Goal: Information Seeking & Learning: Find specific fact

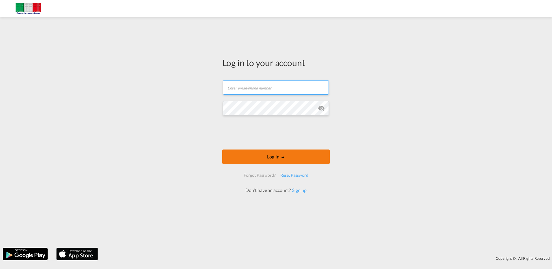
type input "[EMAIL_ADDRESS][DOMAIN_NAME]"
click at [268, 155] on button "Log In" at bounding box center [275, 157] width 107 height 14
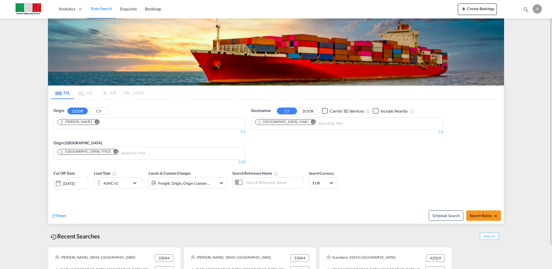
click at [95, 122] on md-icon "Remove" at bounding box center [97, 122] width 4 height 4
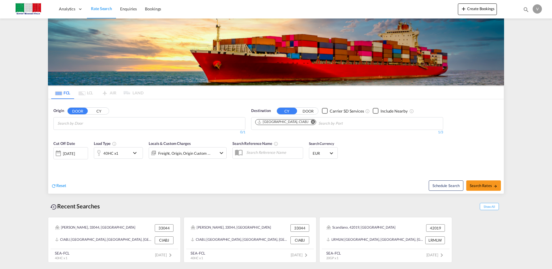
click at [95, 113] on button "CY" at bounding box center [99, 111] width 20 height 7
click at [90, 120] on input "Search by Port" at bounding box center [84, 123] width 55 height 9
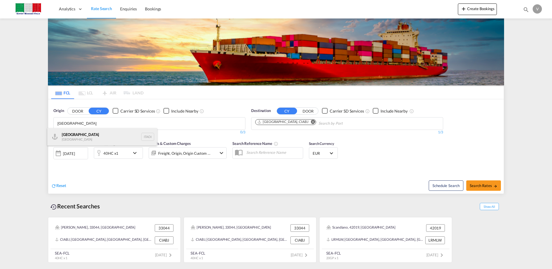
type input "[GEOGRAPHIC_DATA]"
click at [80, 135] on div "[GEOGRAPHIC_DATA] [GEOGRAPHIC_DATA] ITAOI" at bounding box center [102, 136] width 110 height 17
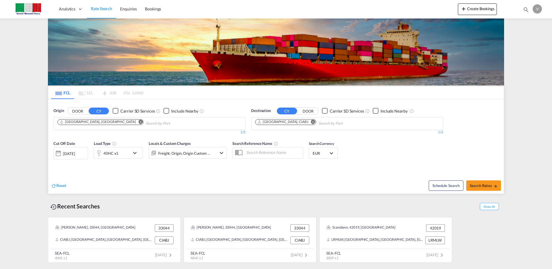
click at [311, 122] on md-icon "Remove" at bounding box center [313, 122] width 4 height 4
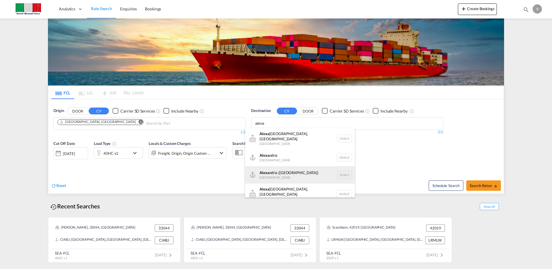
type input "alexa"
click at [285, 172] on div "[PERSON_NAME] ([GEOGRAPHIC_DATA]) [GEOGRAPHIC_DATA] EGALY" at bounding box center [300, 174] width 110 height 17
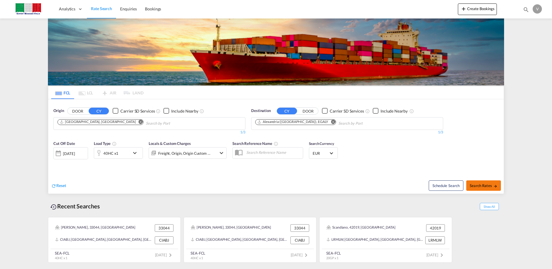
click at [479, 185] on span "Search Rates" at bounding box center [484, 185] width 28 height 5
type input "ITAOI to EGALY / [DATE]"
